Goal: Find specific page/section: Find specific page/section

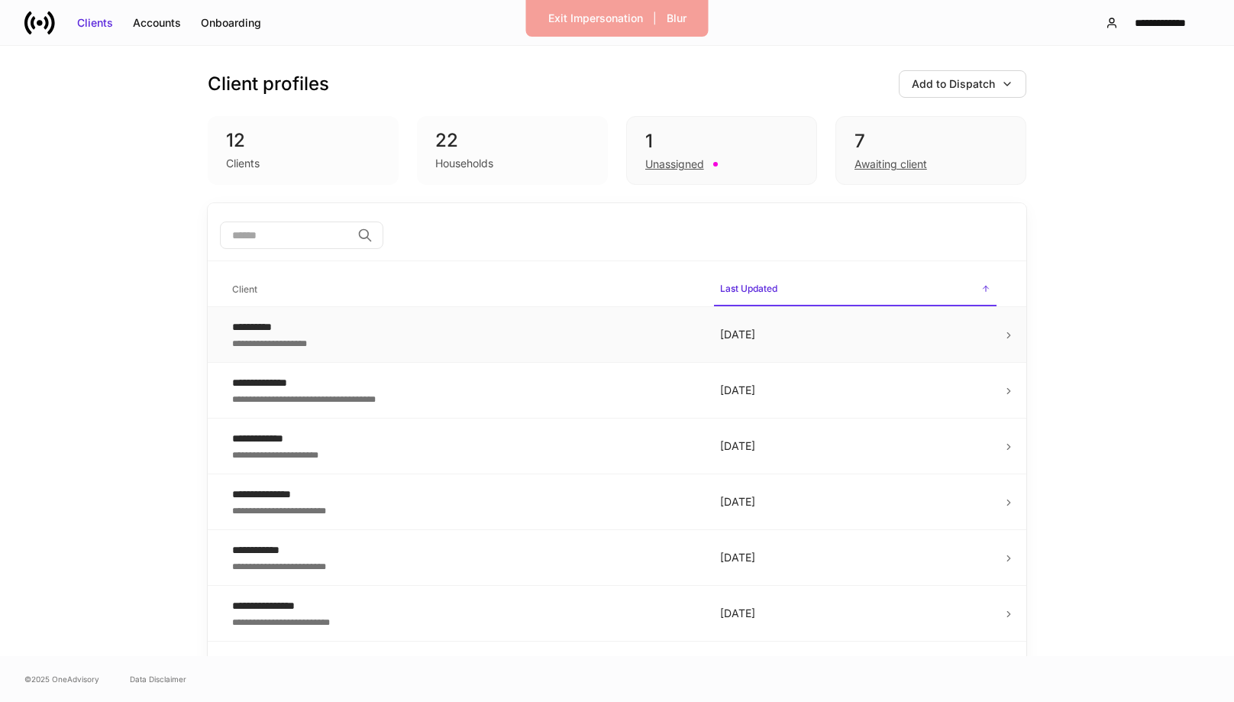
click at [476, 328] on div "**********" at bounding box center [464, 326] width 464 height 15
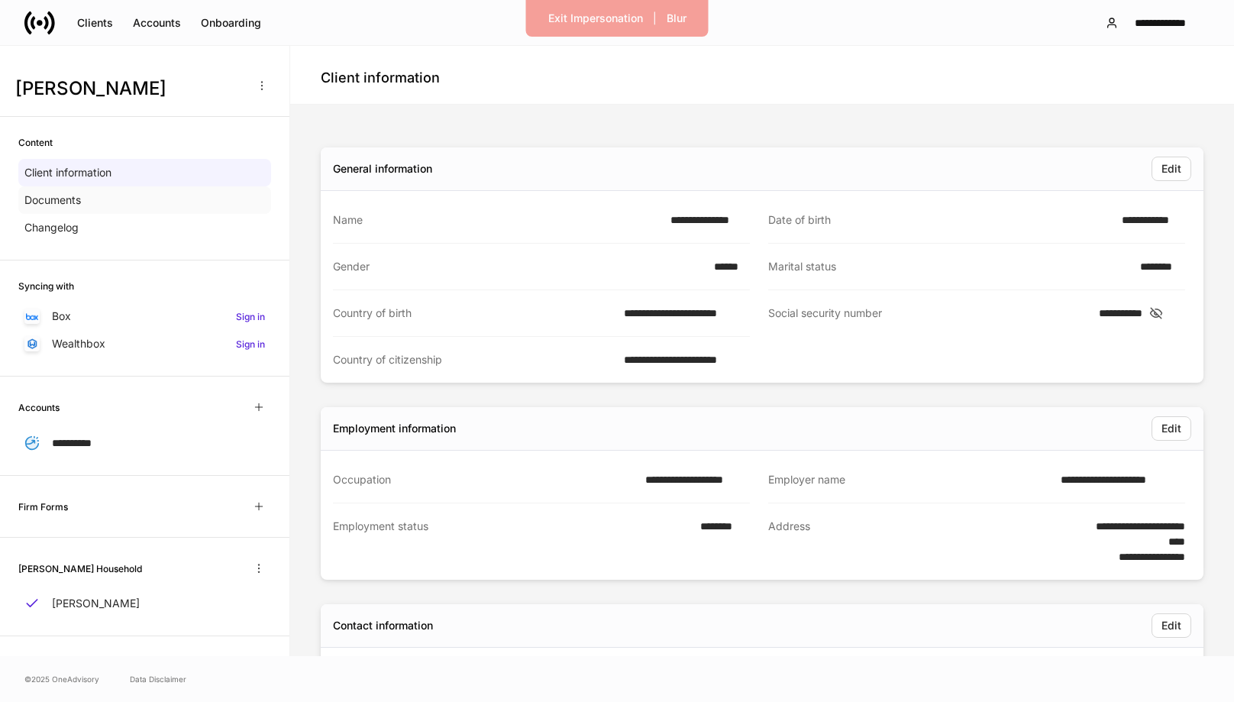
click at [136, 198] on div "Documents" at bounding box center [144, 199] width 253 height 27
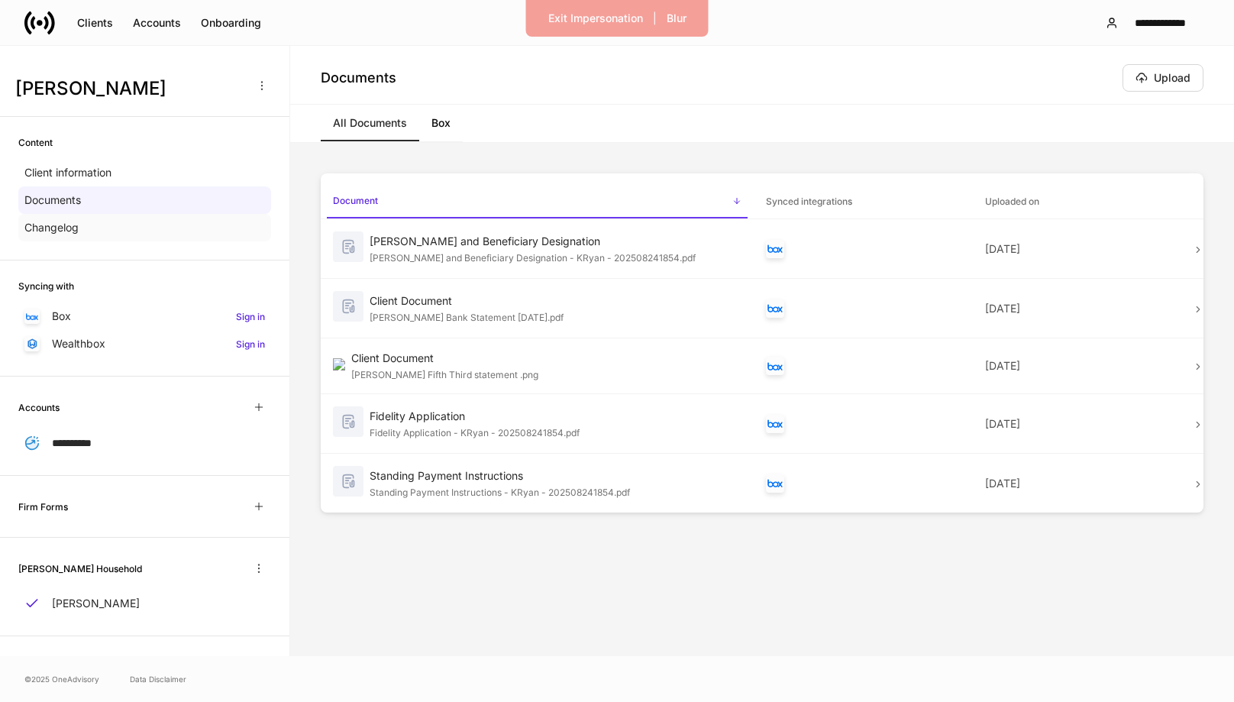
click at [146, 237] on div "Changelog" at bounding box center [144, 227] width 253 height 27
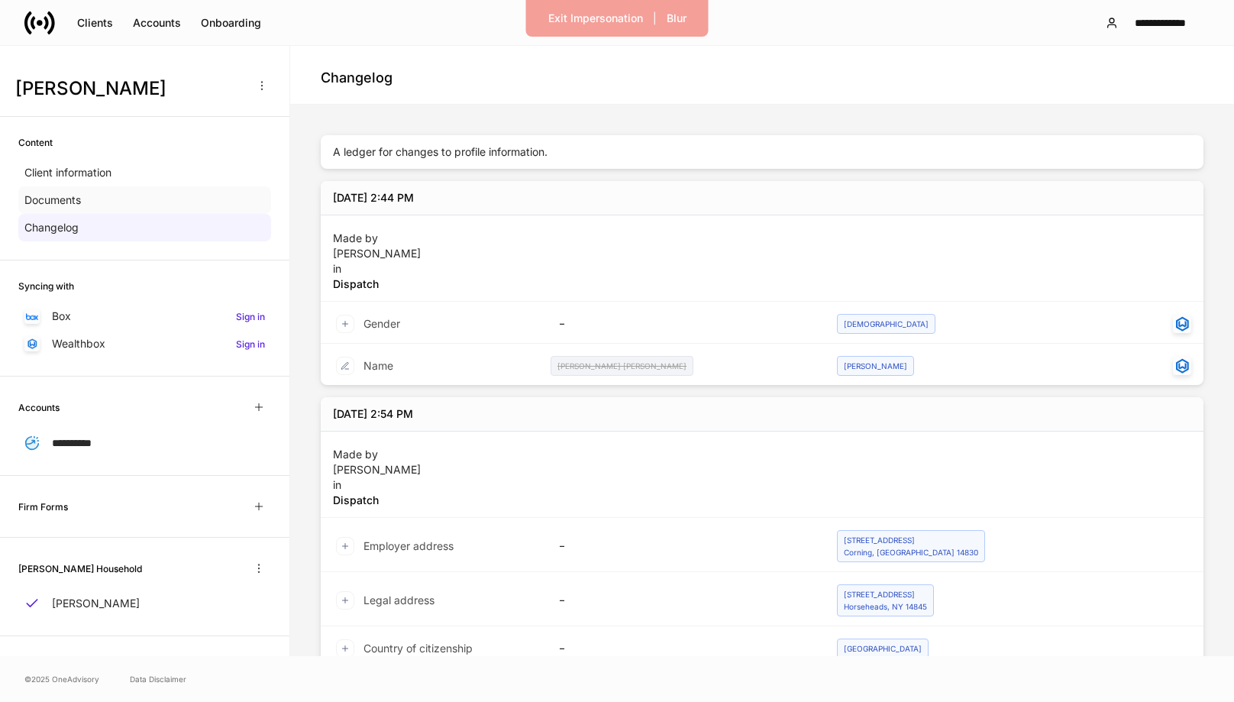
click at [173, 207] on div "Documents" at bounding box center [144, 199] width 253 height 27
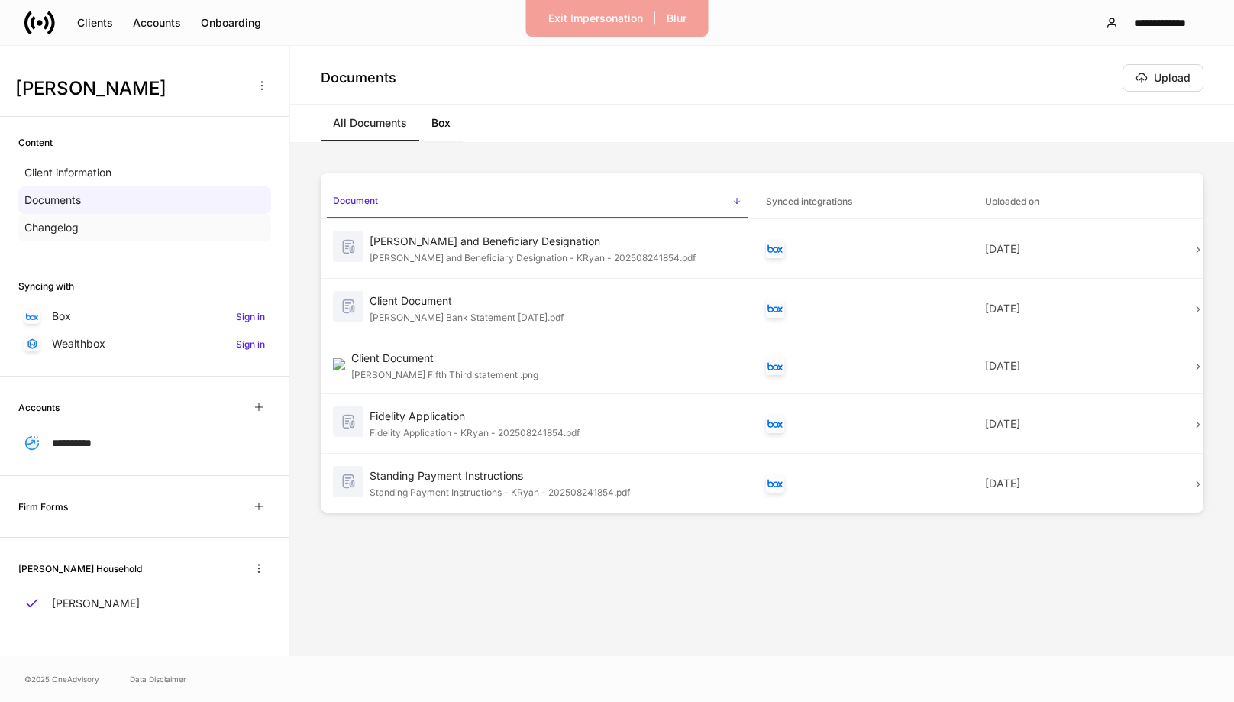
click at [130, 240] on div "Changelog" at bounding box center [144, 227] width 253 height 27
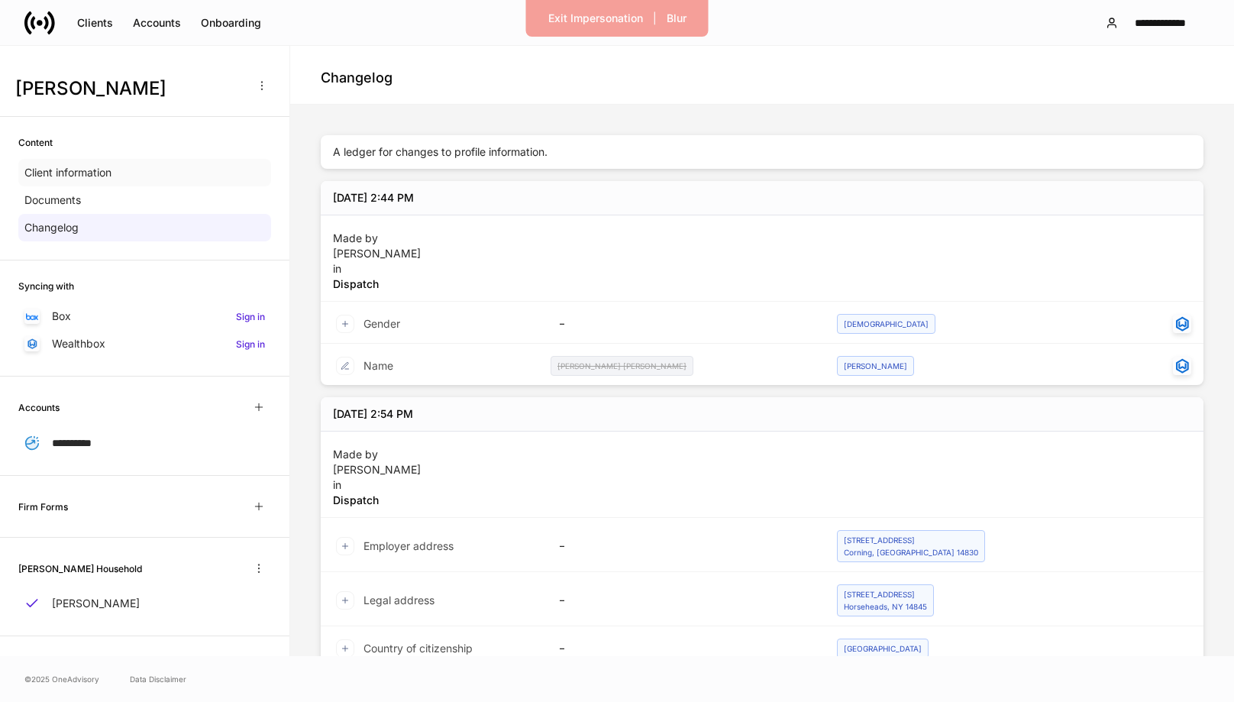
click at [147, 176] on div "Client information" at bounding box center [144, 172] width 253 height 27
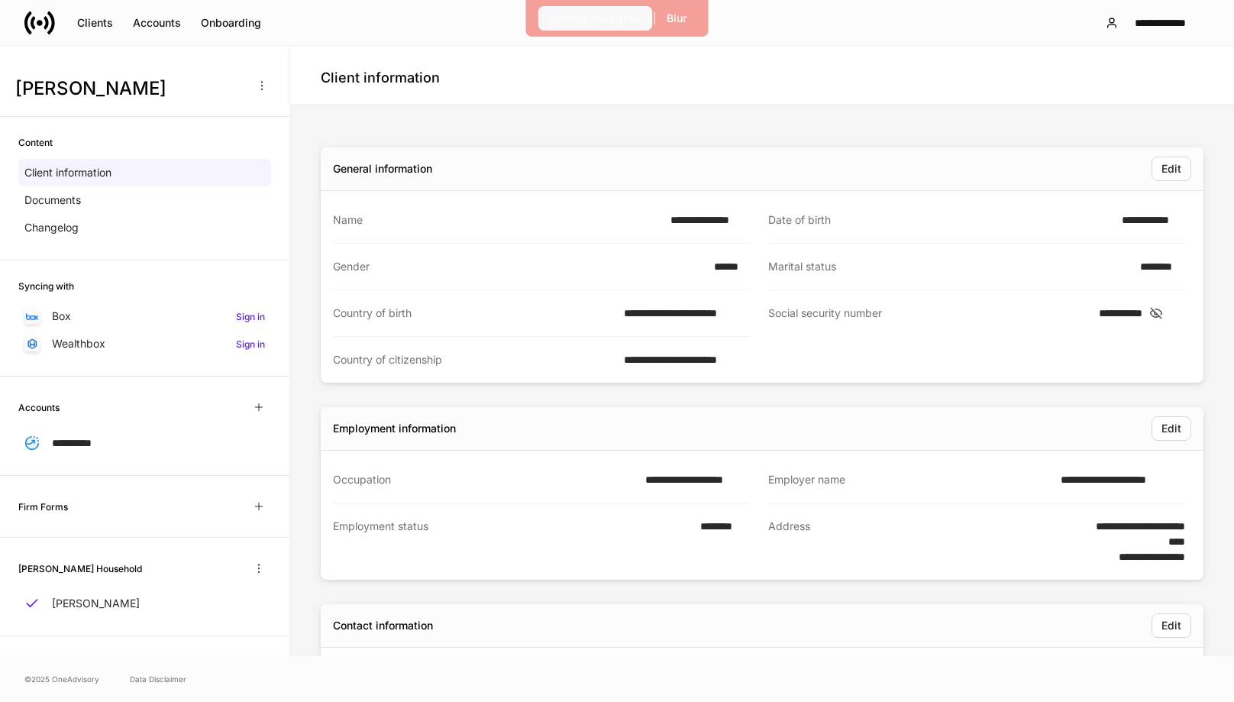
click at [588, 23] on div "Exit Impersonation" at bounding box center [595, 18] width 95 height 15
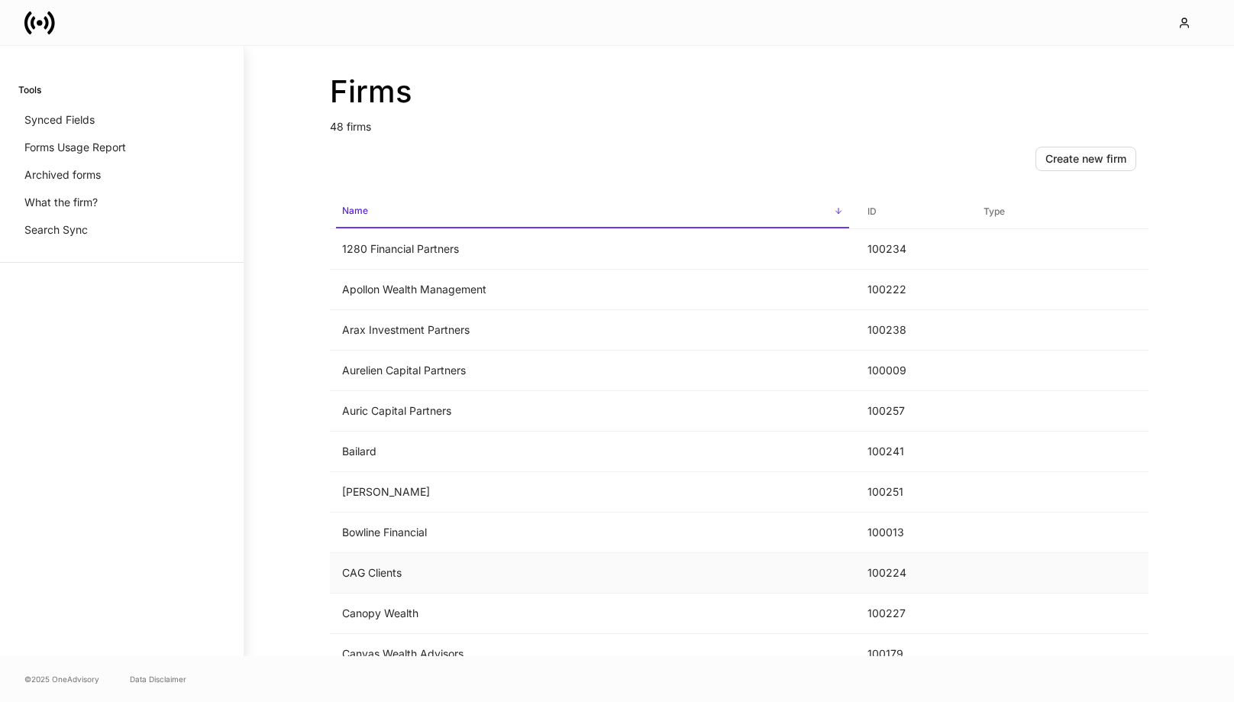
click at [473, 579] on td "CAG Clients" at bounding box center [592, 573] width 525 height 40
